Goal: Navigation & Orientation: Find specific page/section

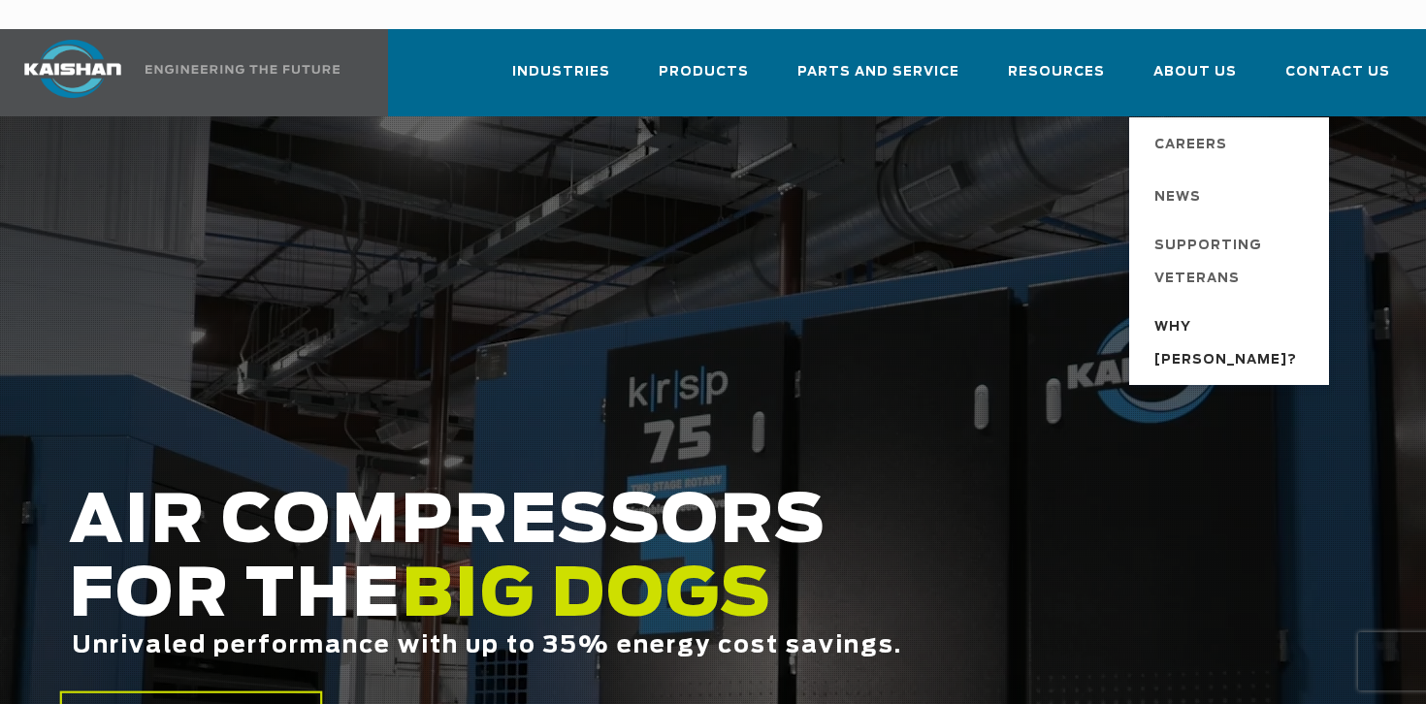
click at [1208, 311] on span "Why [PERSON_NAME]?" at bounding box center [1232, 344] width 155 height 66
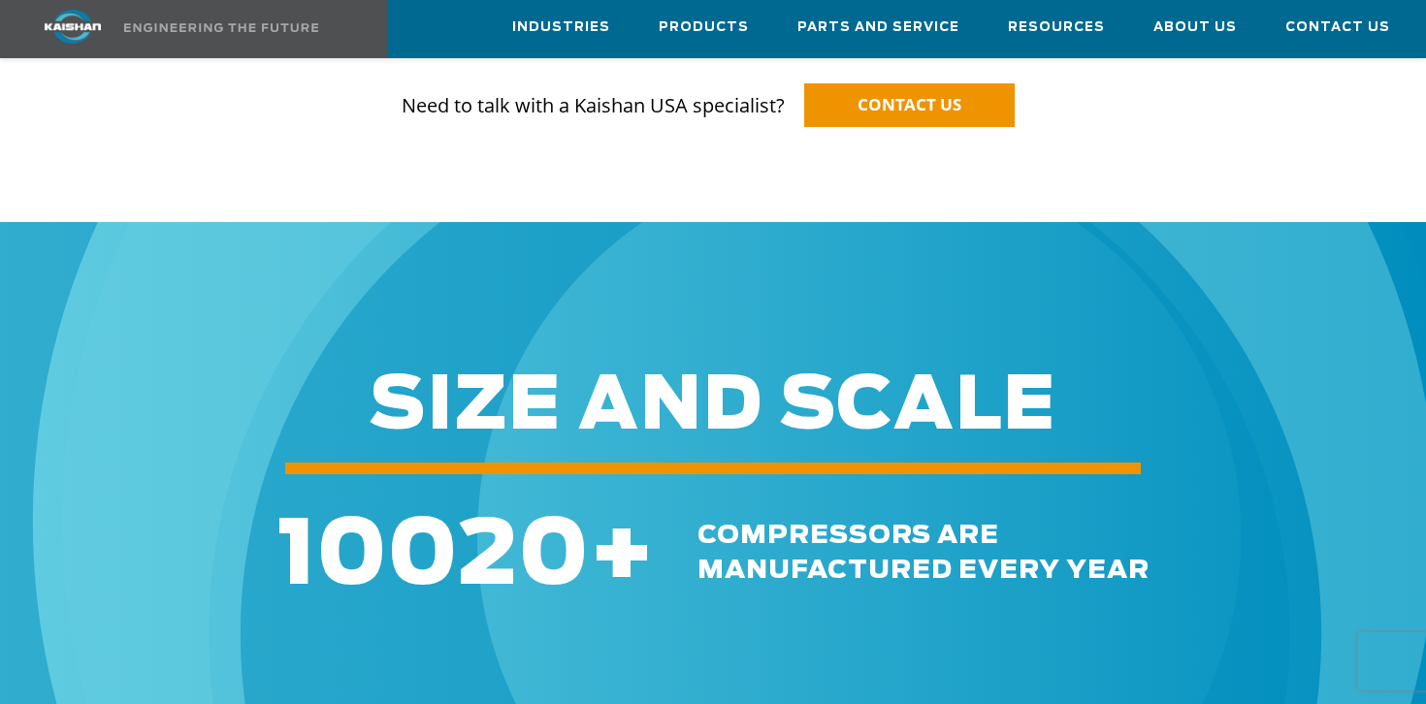
scroll to position [1683, 0]
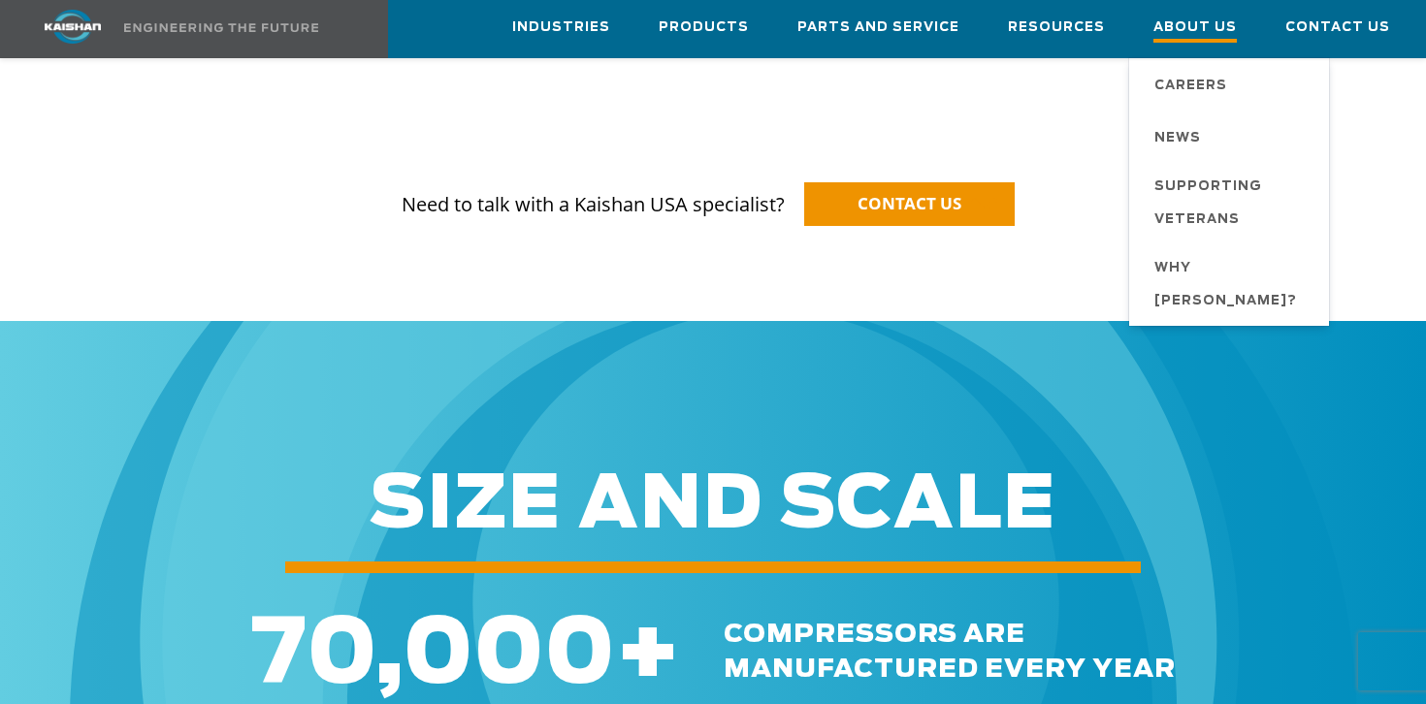
click at [1210, 18] on span "About Us" at bounding box center [1195, 29] width 83 height 26
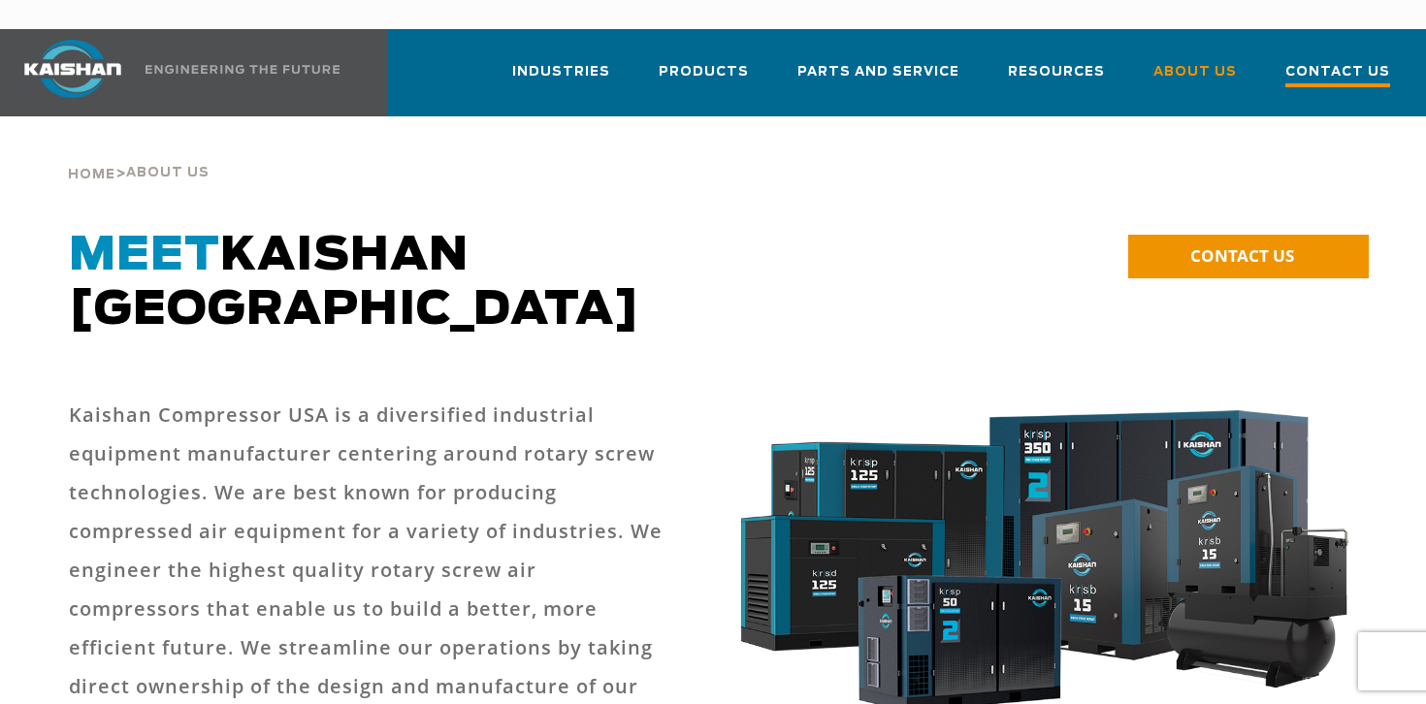
click at [1360, 61] on span "Contact Us" at bounding box center [1338, 74] width 105 height 26
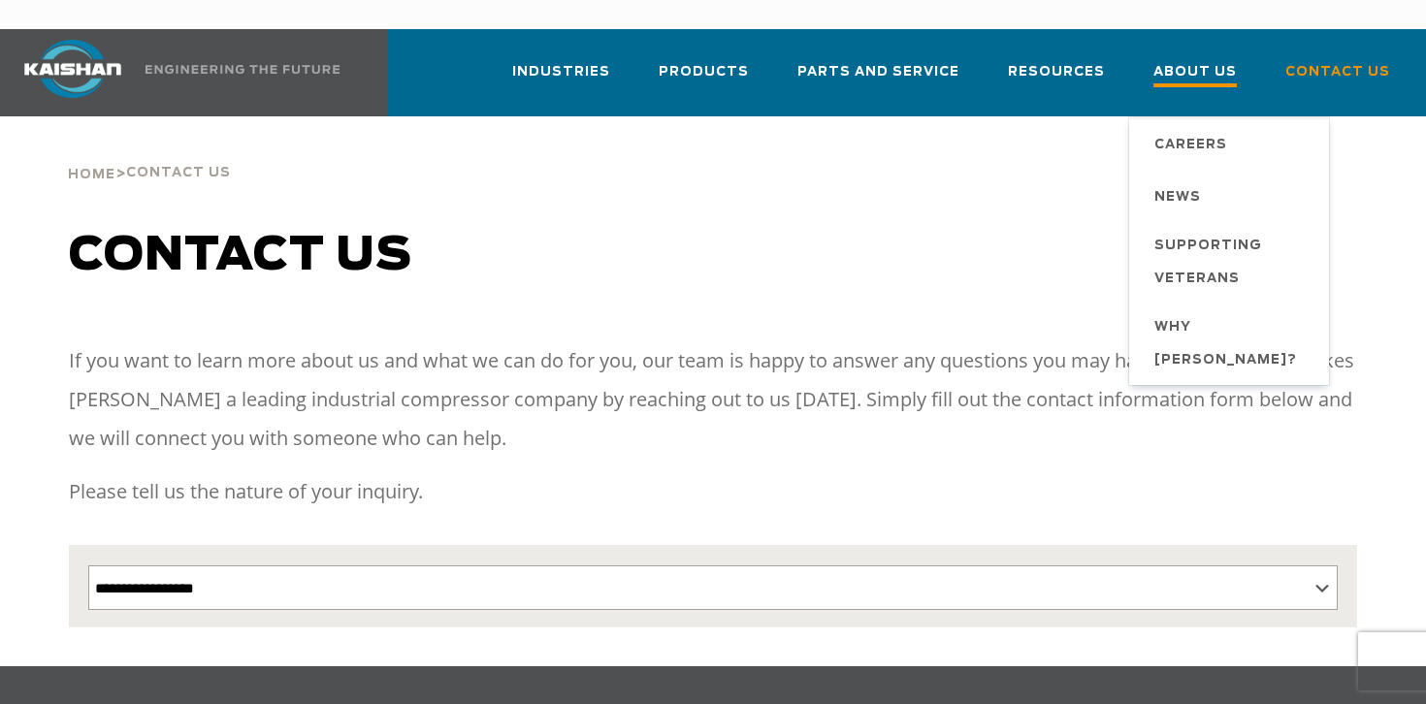
click at [1231, 61] on span "About Us" at bounding box center [1195, 74] width 83 height 26
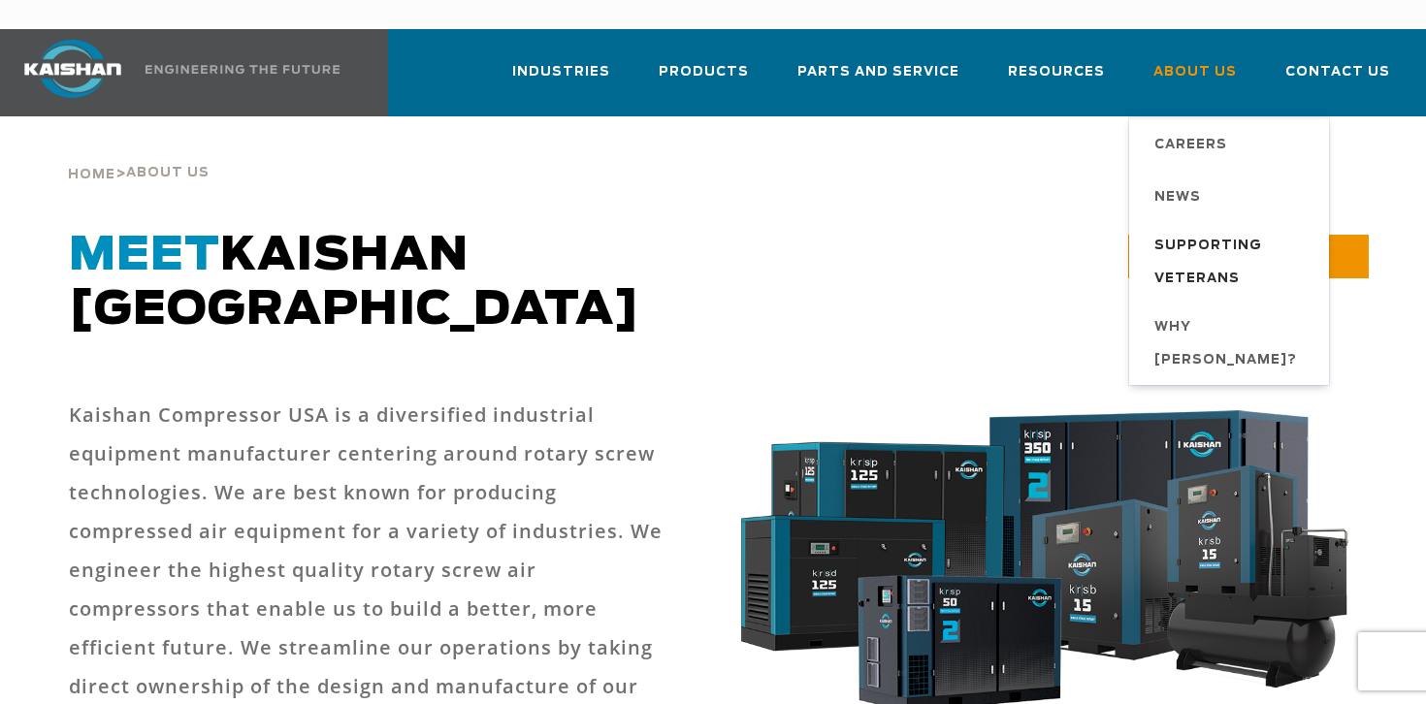
click at [1196, 237] on span "Supporting Veterans" at bounding box center [1232, 263] width 155 height 66
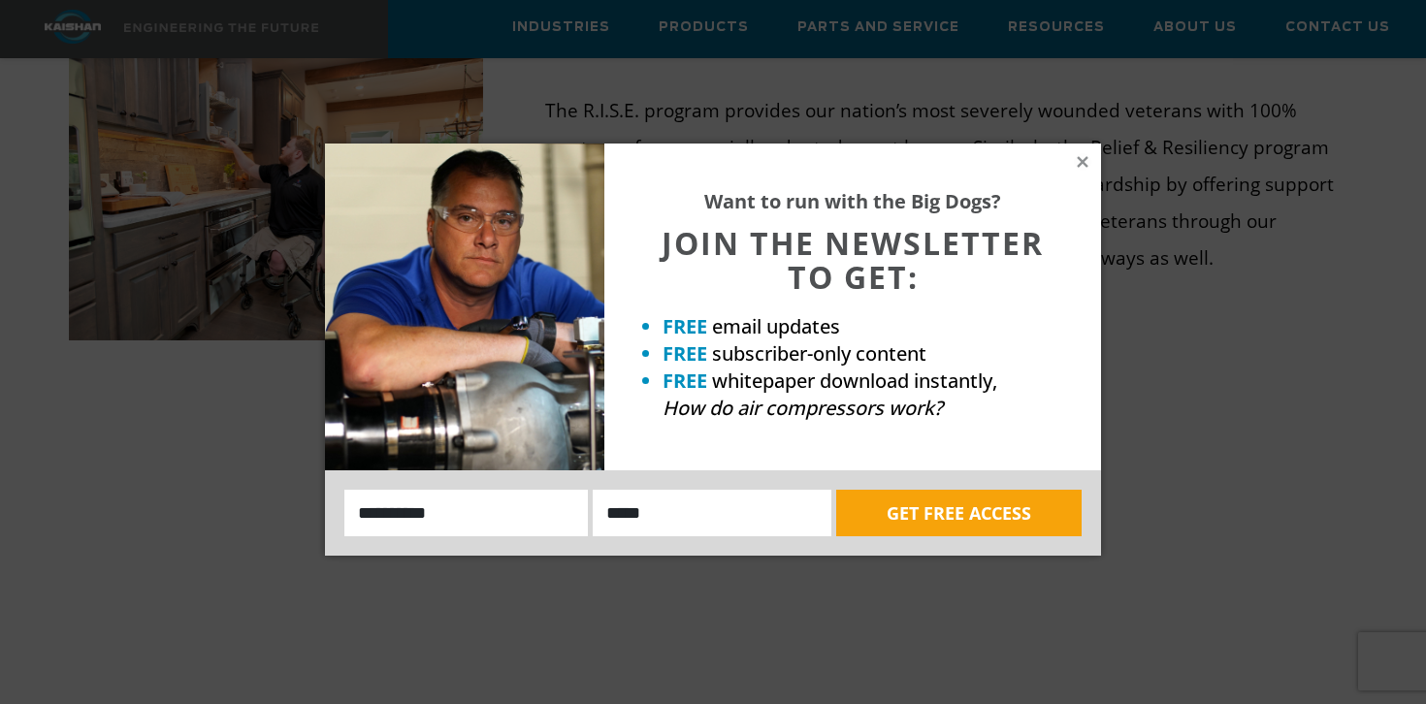
scroll to position [1588, 0]
click at [1068, 163] on div "Want to run with the Big Dogs? JOIN THE NEWSLETTER TO GET: FREE email updates F…" at bounding box center [853, 307] width 497 height 327
click at [1087, 160] on icon at bounding box center [1082, 161] width 17 height 17
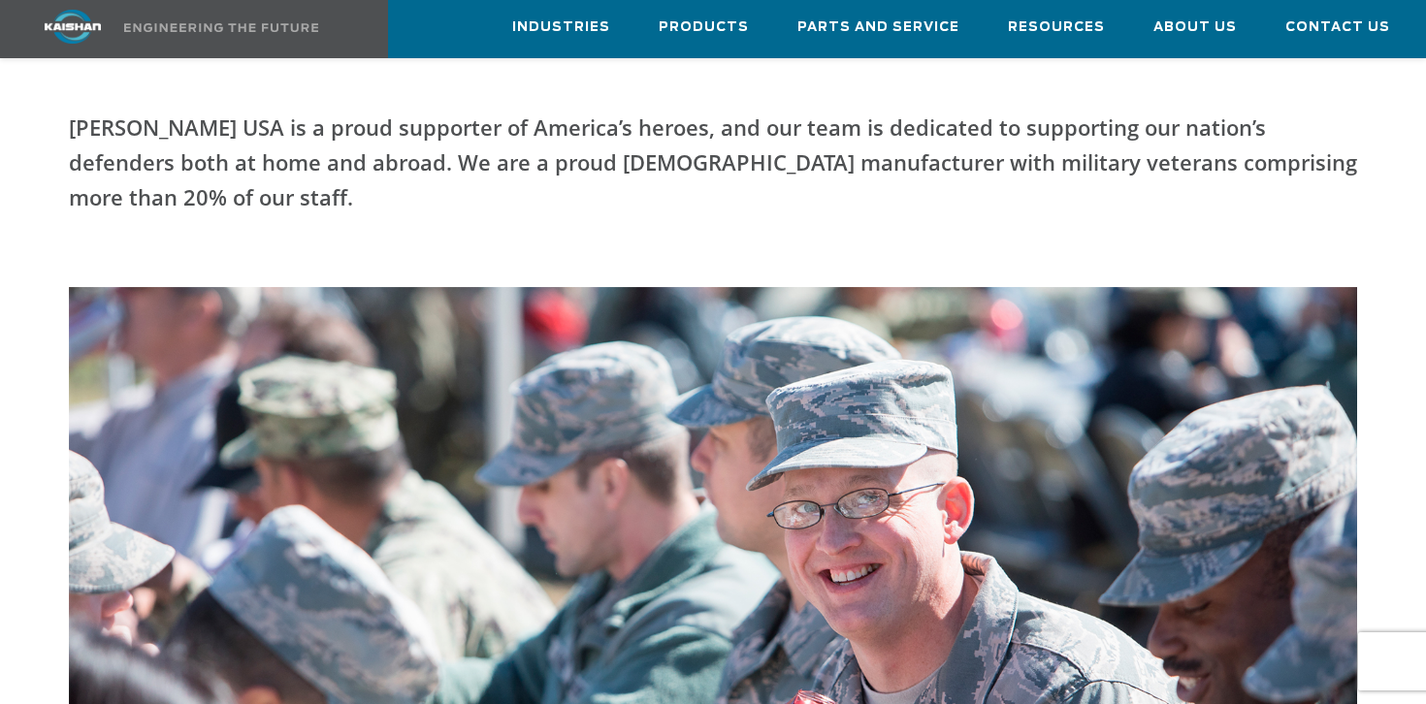
scroll to position [0, 0]
